Goal: Information Seeking & Learning: Find specific fact

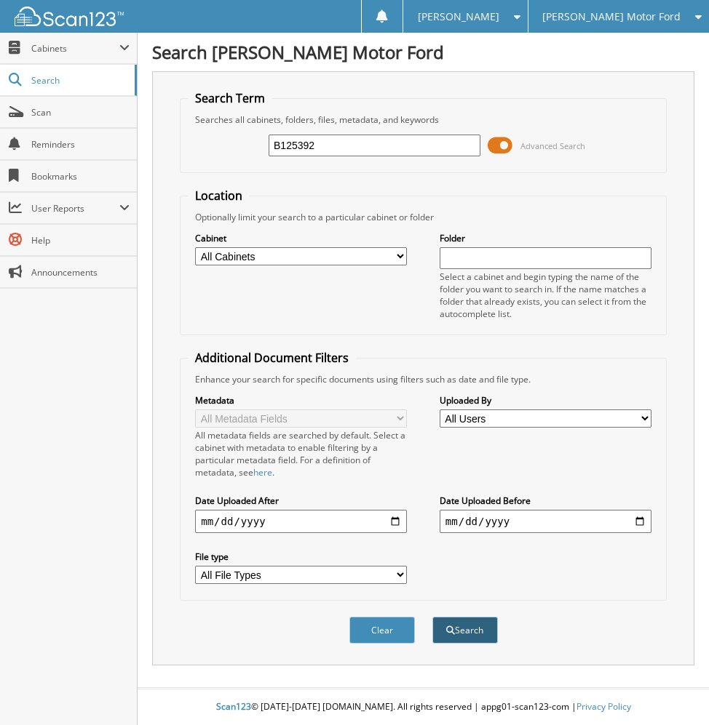
type input "B125392"
click at [468, 628] on button "Search" at bounding box center [464, 630] width 65 height 27
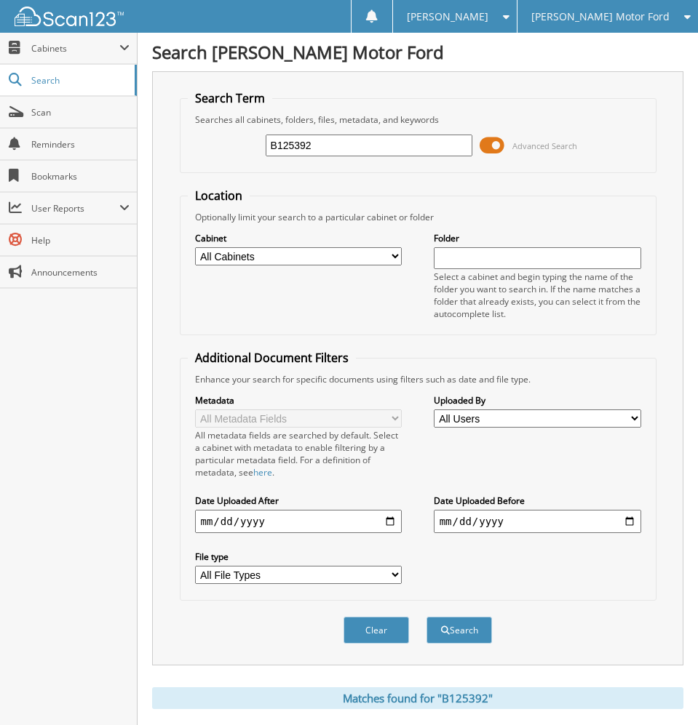
click at [497, 151] on span at bounding box center [491, 146] width 25 height 22
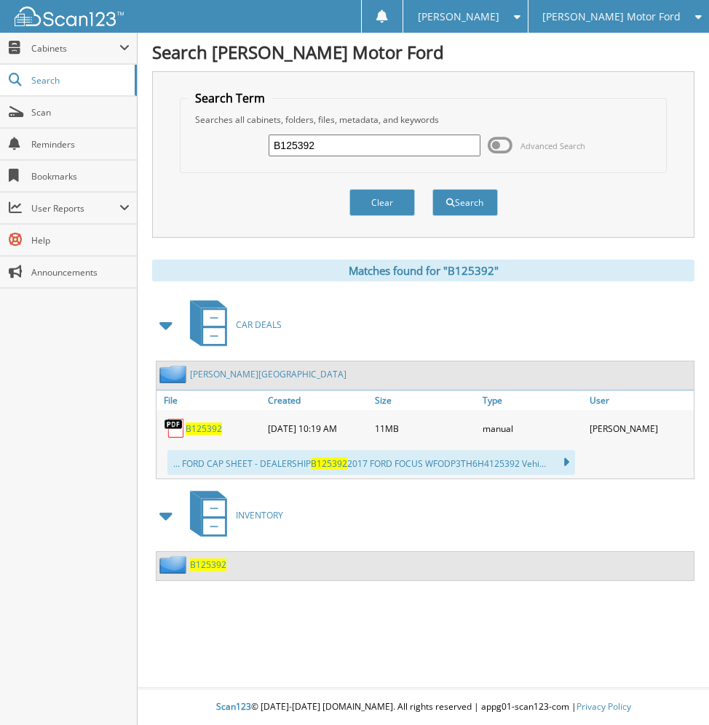
click at [200, 418] on div "B125392" at bounding box center [210, 428] width 108 height 29
click at [199, 428] on span "B125392" at bounding box center [204, 429] width 36 height 12
